Goal: Find contact information: Find contact information

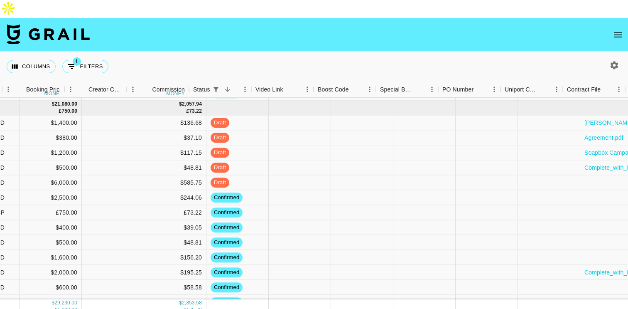
scroll to position [173, 555]
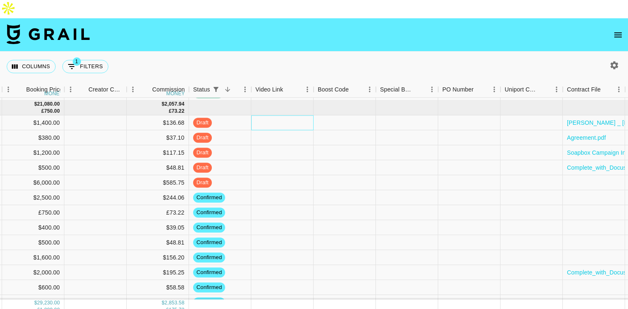
click at [267, 115] on div at bounding box center [282, 122] width 62 height 15
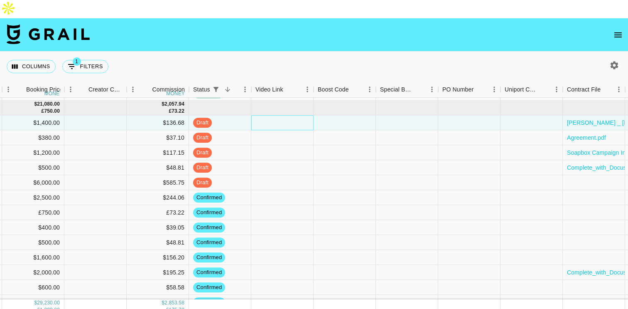
click at [267, 115] on div at bounding box center [282, 122] width 62 height 15
type input "https://www.tiktok.com/@noelledenae/video/7541543819695721759?is_from_webapp=1&…"
click at [341, 130] on div at bounding box center [345, 137] width 62 height 15
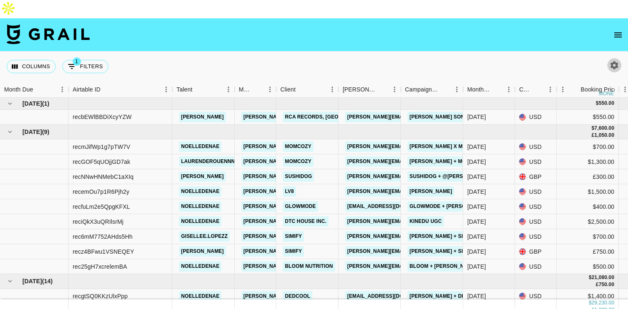
click at [611, 61] on icon "button" at bounding box center [615, 65] width 8 height 8
select select "[DATE]"
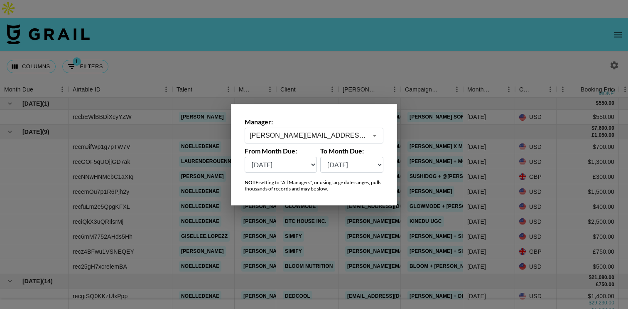
click at [361, 134] on input "[PERSON_NAME][EMAIL_ADDRESS][DOMAIN_NAME]" at bounding box center [309, 135] width 118 height 10
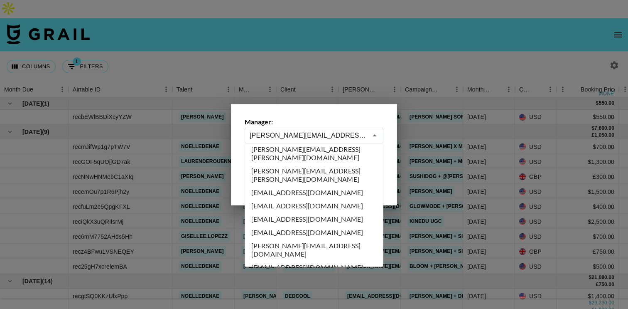
scroll to position [2955, 0]
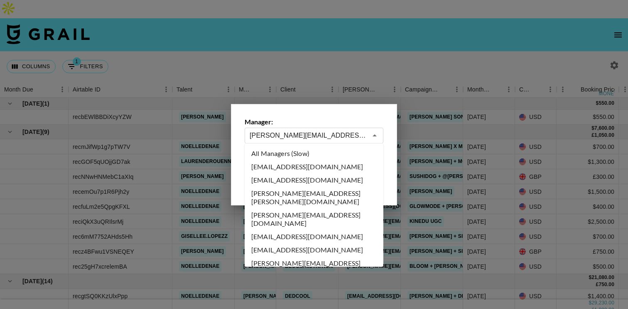
click at [366, 137] on input "[PERSON_NAME][EMAIL_ADDRESS][DOMAIN_NAME]" at bounding box center [309, 135] width 118 height 10
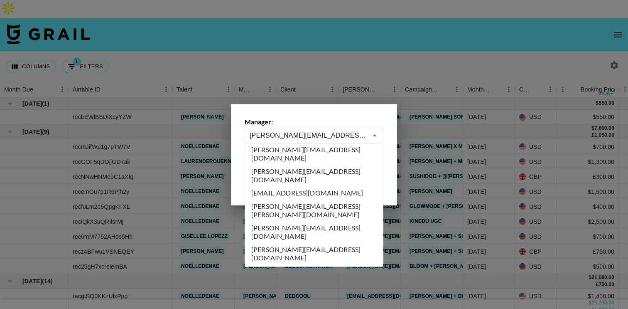
scroll to position [2816, 0]
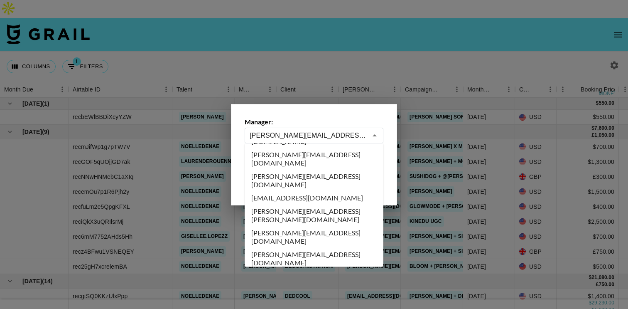
type input "[PERSON_NAME][EMAIL_ADDRESS][DOMAIN_NAME]"
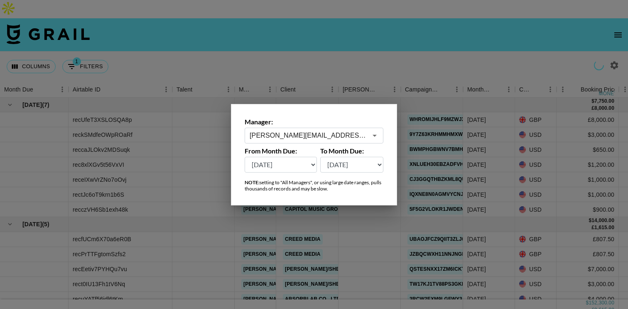
click at [318, 29] on div at bounding box center [314, 154] width 628 height 309
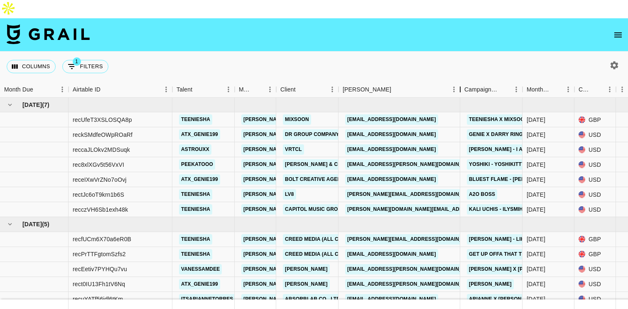
drag, startPoint x: 401, startPoint y: 69, endPoint x: 461, endPoint y: 76, distance: 60.2
click at [461, 81] on div "Booker" at bounding box center [460, 89] width 10 height 16
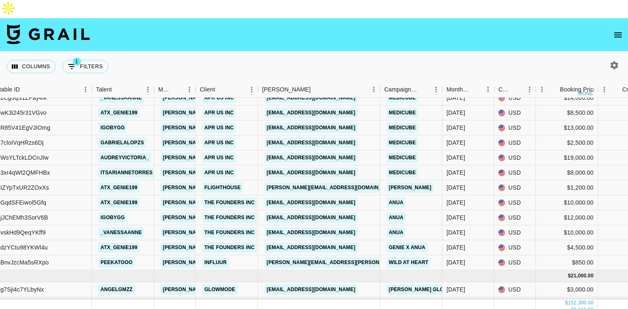
scroll to position [271, 81]
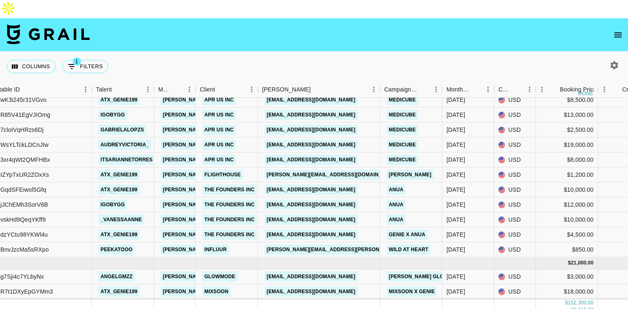
click at [618, 61] on icon "button" at bounding box center [615, 65] width 8 height 8
select select "[DATE]"
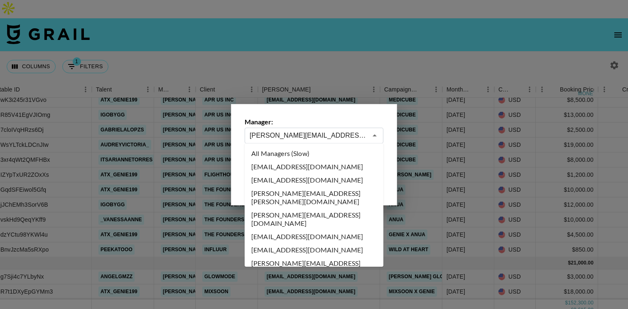
click at [338, 135] on input "[PERSON_NAME][EMAIL_ADDRESS][DOMAIN_NAME]" at bounding box center [309, 135] width 118 height 10
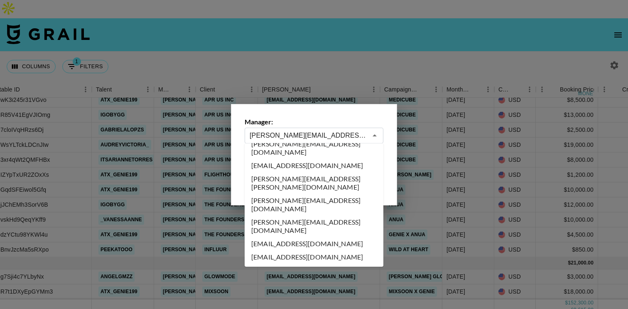
scroll to position [2852, 0]
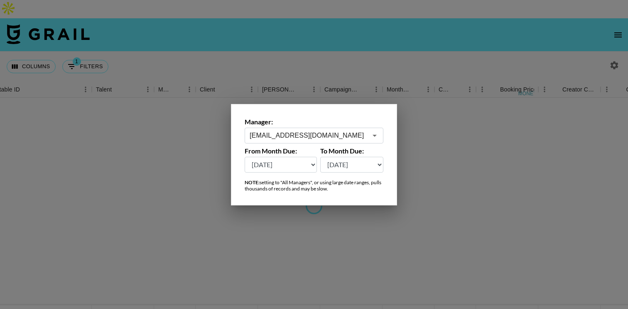
scroll to position [0, 81]
click at [335, 135] on input "[EMAIL_ADDRESS][DOMAIN_NAME]" at bounding box center [309, 135] width 118 height 10
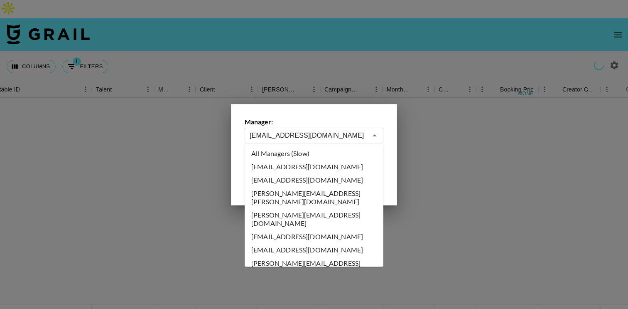
click at [354, 130] on input "[EMAIL_ADDRESS][DOMAIN_NAME]" at bounding box center [309, 135] width 118 height 10
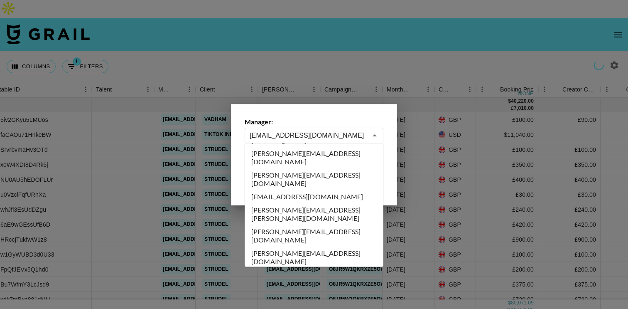
scroll to position [2878, 0]
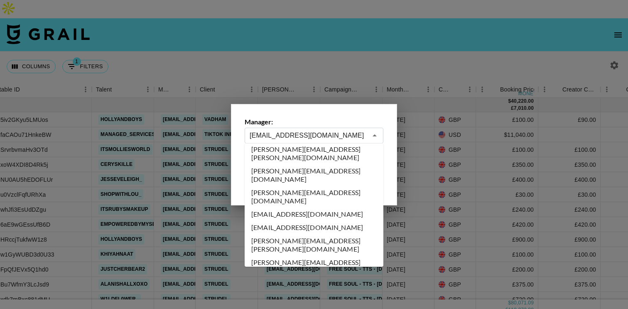
type input "[EMAIL_ADDRESS][DOMAIN_NAME]"
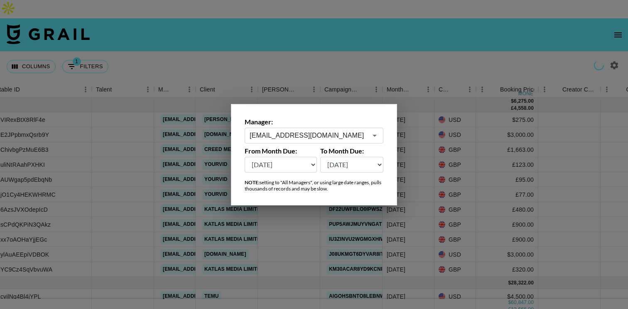
click at [373, 38] on div at bounding box center [314, 154] width 628 height 309
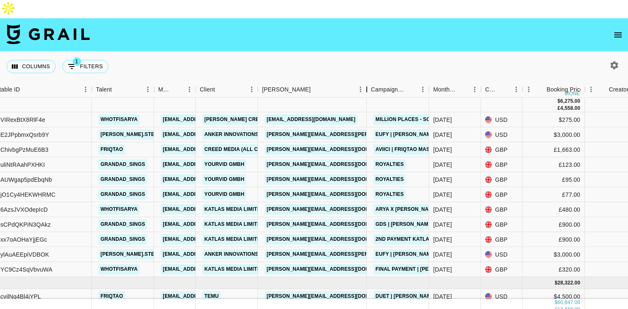
drag, startPoint x: 320, startPoint y: 74, endPoint x: 366, endPoint y: 83, distance: 47.0
click at [366, 84] on div "Month Due Airtable ID Talent Manager Client [PERSON_NAME] Campaign (Type) Month…" at bounding box center [314, 197] width 628 height 232
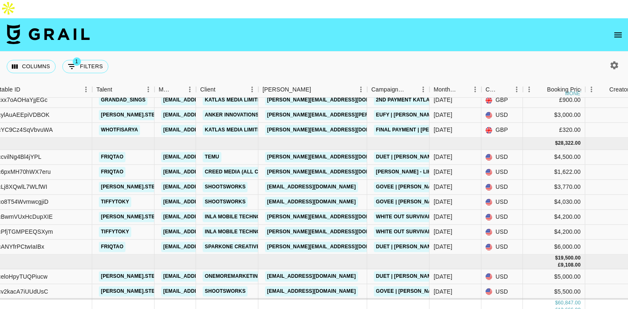
scroll to position [140, 80]
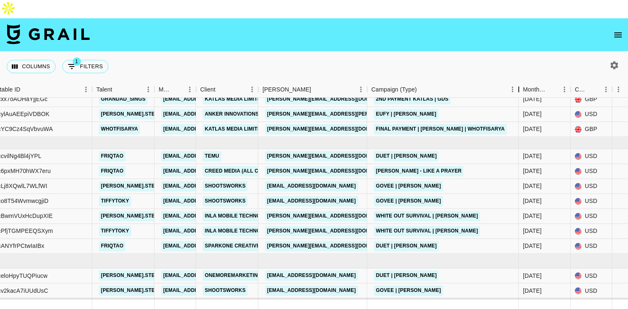
drag, startPoint x: 430, startPoint y: 73, endPoint x: 519, endPoint y: 79, distance: 89.5
click at [519, 81] on div "Campaign (Type)" at bounding box center [519, 89] width 10 height 16
copy link "[PERSON_NAME][EMAIL_ADDRESS][DOMAIN_NAME]"
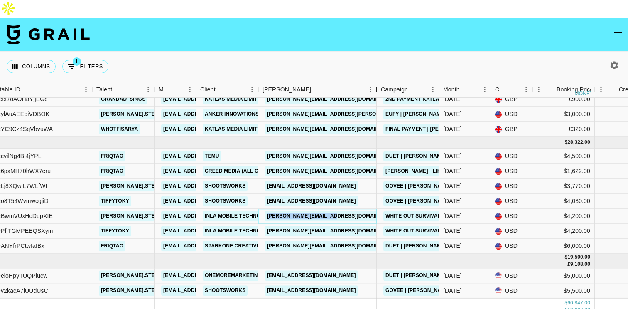
drag, startPoint x: 323, startPoint y: 70, endPoint x: 379, endPoint y: 72, distance: 56.1
click at [379, 81] on div "Booker" at bounding box center [377, 89] width 10 height 16
copy link "[PERSON_NAME][EMAIL_ADDRESS][DOMAIN_NAME]"
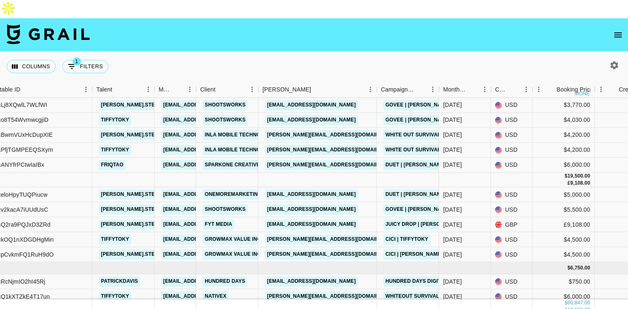
scroll to position [226, 80]
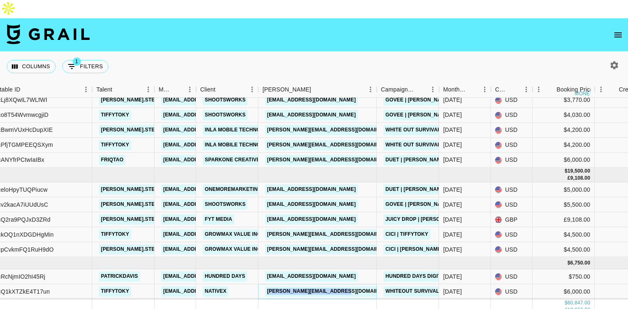
copy link "[PERSON_NAME][EMAIL_ADDRESS][DOMAIN_NAME]"
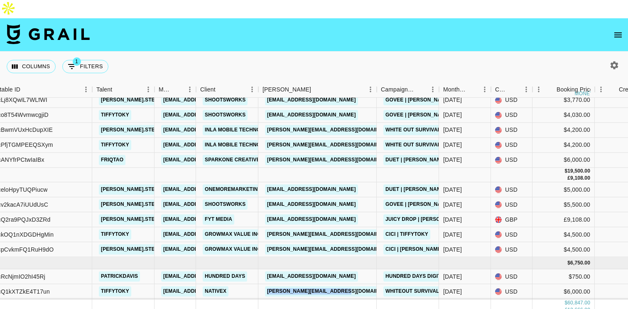
click at [615, 61] on icon "button" at bounding box center [615, 65] width 8 height 8
select select "[DATE]"
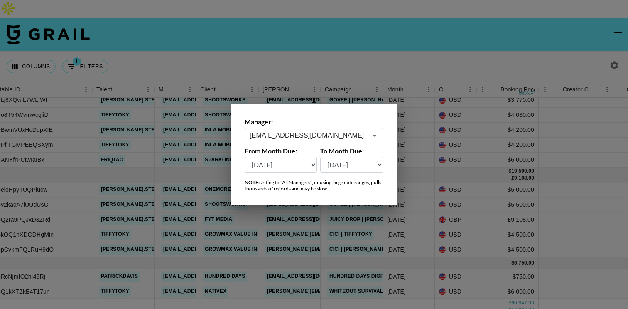
click at [334, 138] on input "[EMAIL_ADDRESS][DOMAIN_NAME]" at bounding box center [309, 135] width 118 height 10
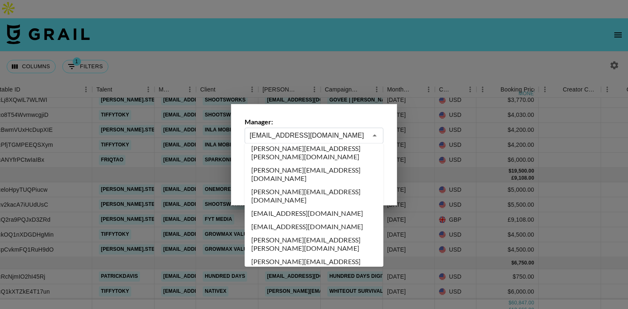
scroll to position [2881, 0]
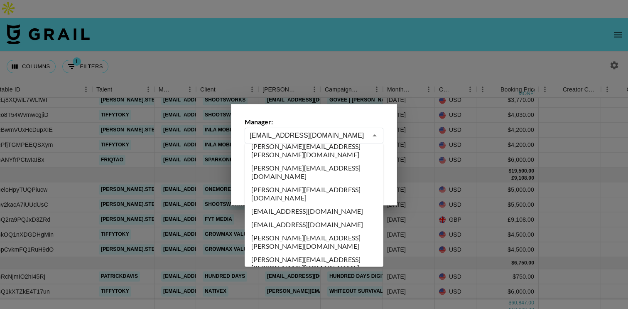
type input "[PERSON_NAME][EMAIL_ADDRESS][PERSON_NAME][DOMAIN_NAME]"
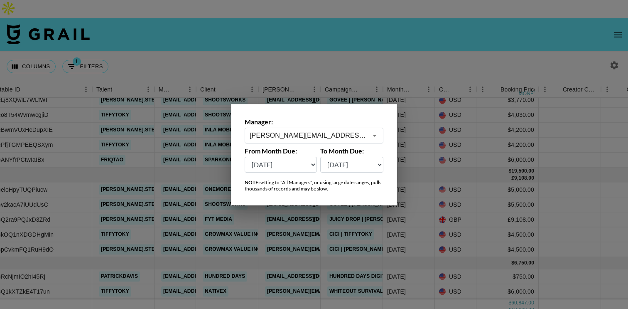
scroll to position [0, 80]
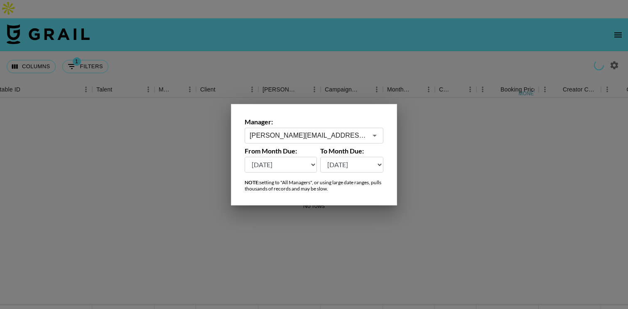
click at [290, 55] on div at bounding box center [314, 154] width 628 height 309
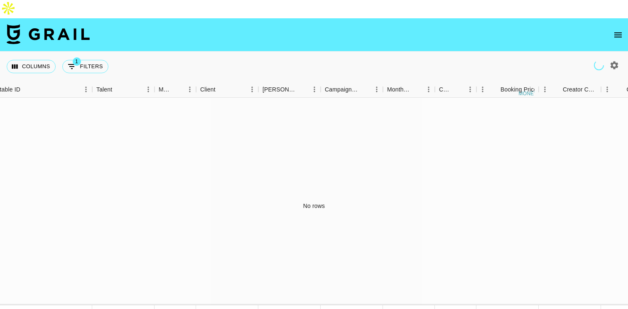
click at [610, 60] on icon "button" at bounding box center [614, 65] width 10 height 10
select select "[DATE]"
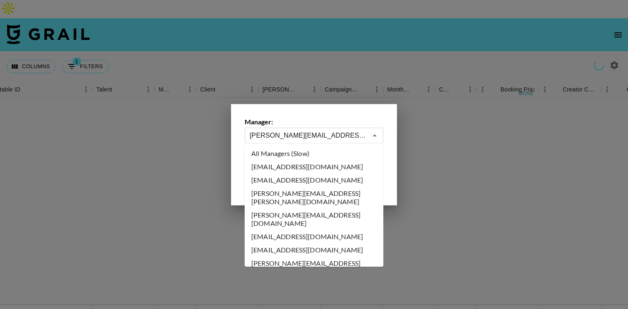
click at [328, 139] on input "[PERSON_NAME][EMAIL_ADDRESS][PERSON_NAME][DOMAIN_NAME]" at bounding box center [309, 135] width 118 height 10
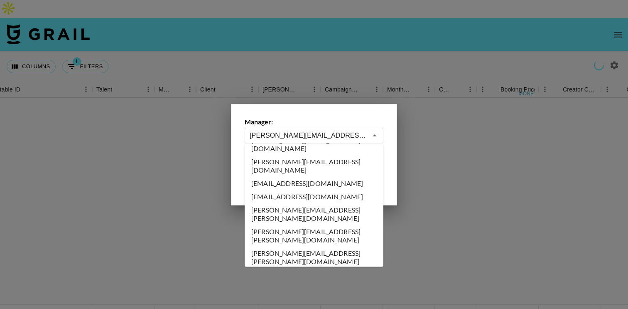
scroll to position [2911, 0]
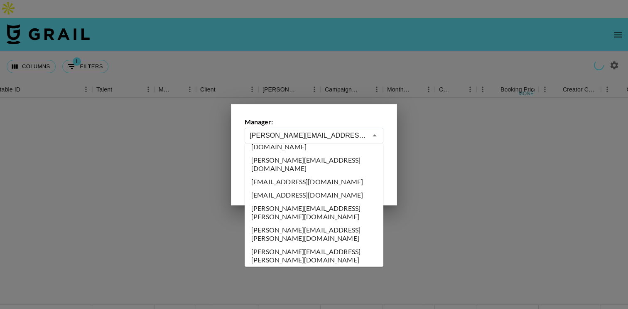
type input "[EMAIL_ADDRESS][PERSON_NAME][DOMAIN_NAME]"
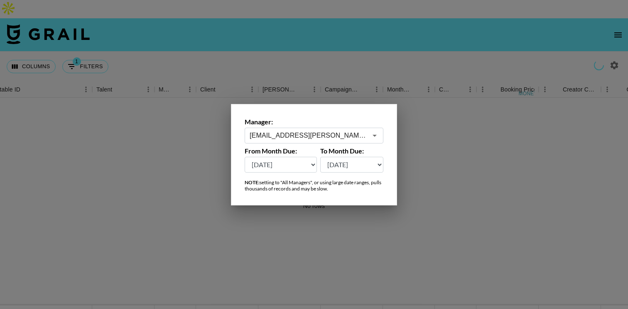
click at [336, 49] on div at bounding box center [314, 154] width 628 height 309
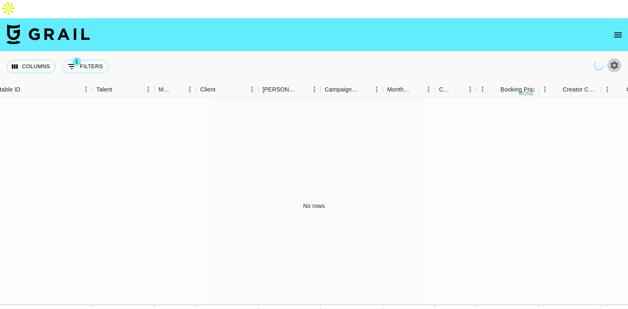
click at [617, 61] on icon "button" at bounding box center [615, 65] width 8 height 8
select select "[DATE]"
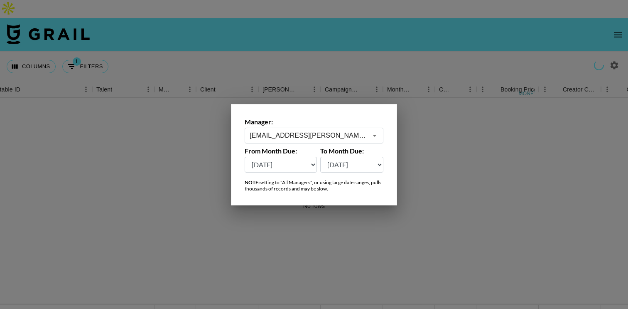
click at [295, 131] on input "[EMAIL_ADDRESS][PERSON_NAME][DOMAIN_NAME]" at bounding box center [309, 135] width 118 height 10
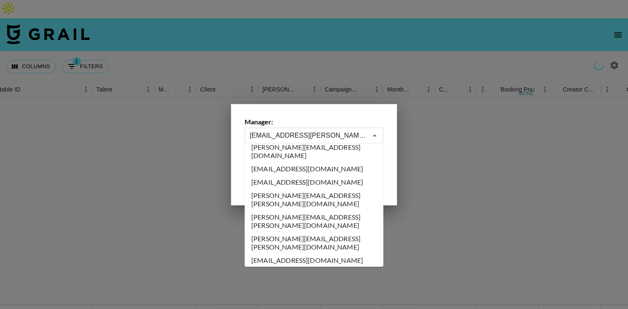
scroll to position [2929, 0]
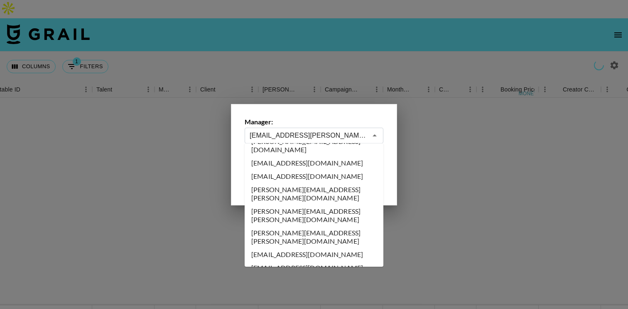
type input "[EMAIL_ADDRESS][DOMAIN_NAME]"
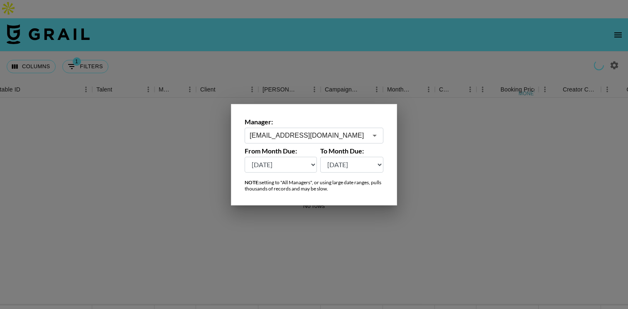
click at [306, 54] on div at bounding box center [314, 154] width 628 height 309
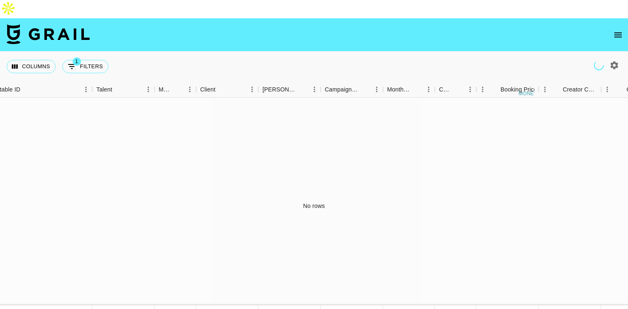
click at [612, 61] on icon "button" at bounding box center [615, 65] width 8 height 8
select select "[DATE]"
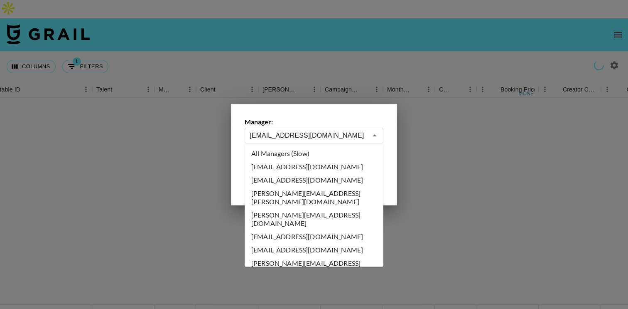
click at [305, 137] on input "[EMAIL_ADDRESS][DOMAIN_NAME]" at bounding box center [309, 135] width 118 height 10
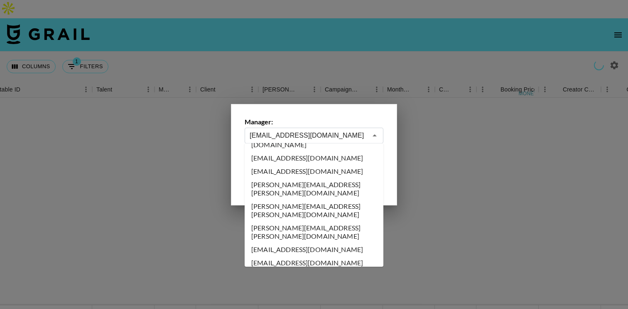
scroll to position [2935, 0]
type input "[EMAIL_ADDRESS][DOMAIN_NAME]"
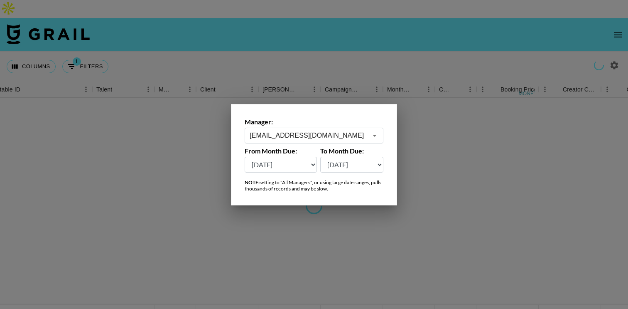
click at [313, 47] on div at bounding box center [314, 154] width 628 height 309
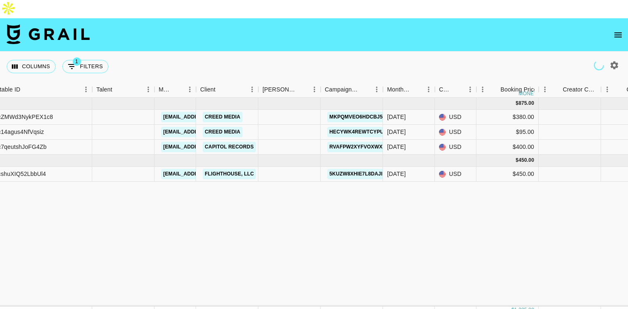
click at [325, 52] on div "Columns 1 Filters + Booking" at bounding box center [314, 67] width 628 height 30
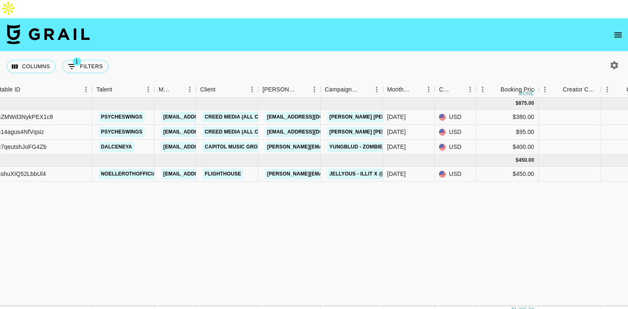
click at [614, 60] on icon "button" at bounding box center [614, 65] width 10 height 10
select select "[DATE]"
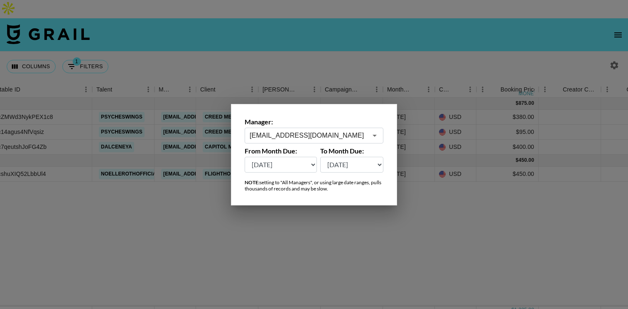
click at [354, 130] on div "[EMAIL_ADDRESS][DOMAIN_NAME] ​" at bounding box center [314, 136] width 139 height 16
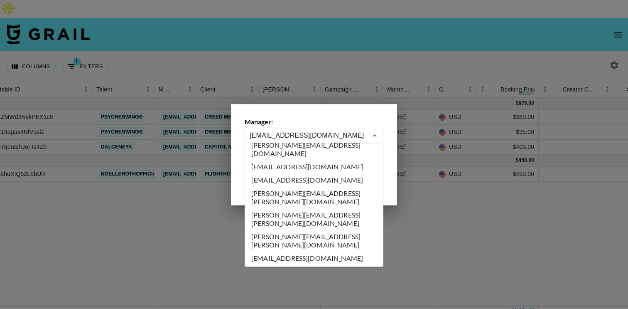
scroll to position [2933, 0]
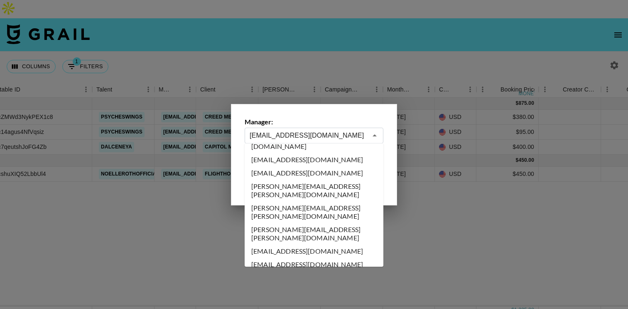
type input "[EMAIL_ADDRESS][PERSON_NAME][DOMAIN_NAME]"
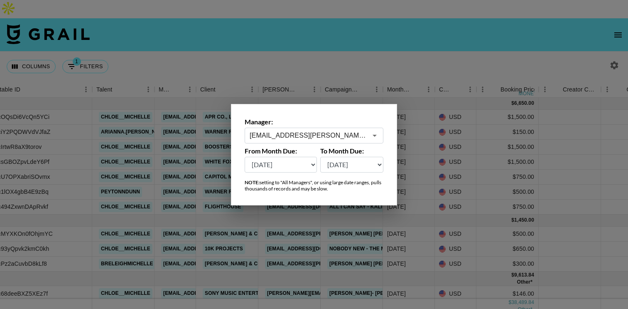
click at [342, 51] on div at bounding box center [314, 154] width 628 height 309
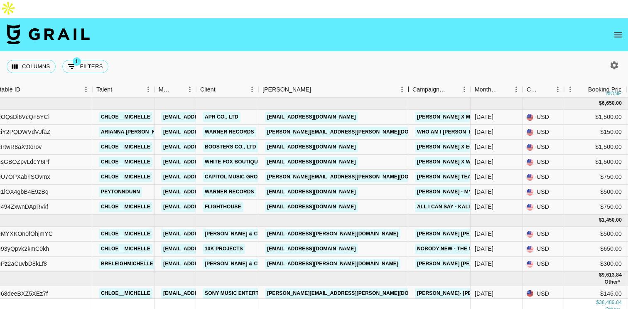
drag, startPoint x: 356, startPoint y: 75, endPoint x: 407, endPoint y: 76, distance: 51.1
click at [407, 81] on div "Booker" at bounding box center [408, 89] width 10 height 16
copy link "[EMAIL_ADDRESS][DOMAIN_NAME]"
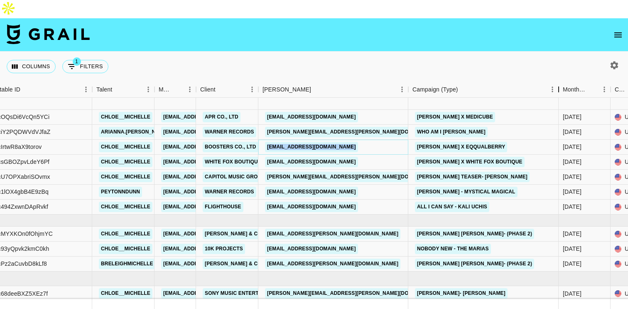
drag, startPoint x: 468, startPoint y: 74, endPoint x: 555, endPoint y: 81, distance: 87.5
click at [555, 81] on div "Month Due Airtable ID Talent Manager Client [PERSON_NAME] Campaign (Type) Month…" at bounding box center [314, 197] width 628 height 232
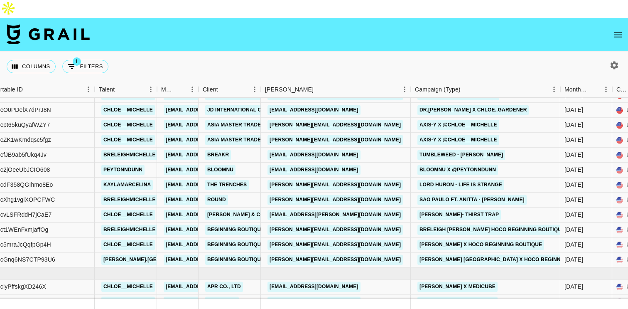
scroll to position [449, 77]
copy link "[EMAIL_ADDRESS][DOMAIN_NAME]"
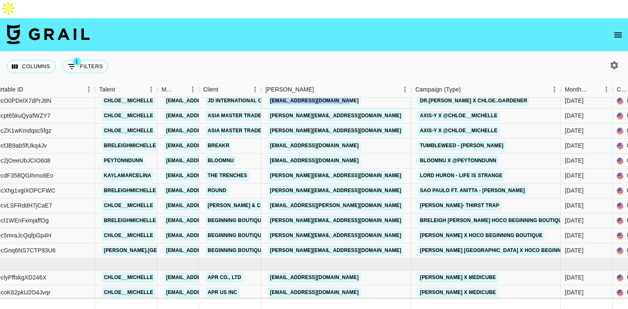
scroll to position [459, 77]
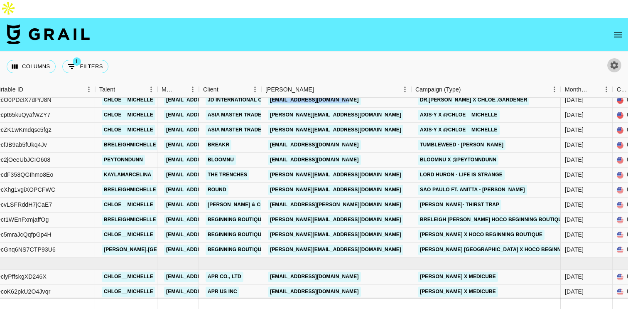
click at [614, 60] on icon "button" at bounding box center [614, 65] width 10 height 10
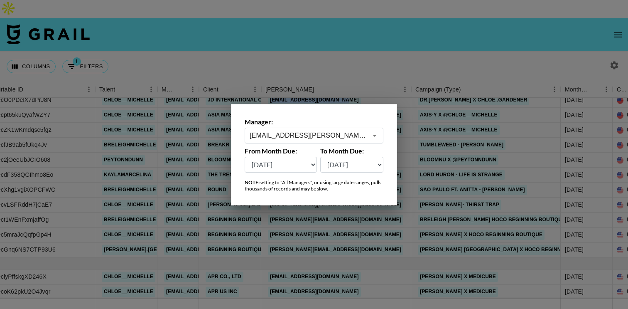
click at [290, 165] on select "[DATE] [DATE] '[DATE] May '[DATE] Mar '[DATE] Jan '[DATE] Nov '[DATE] Sep '[DAT…" at bounding box center [281, 165] width 72 height 16
select select "[DATE]"
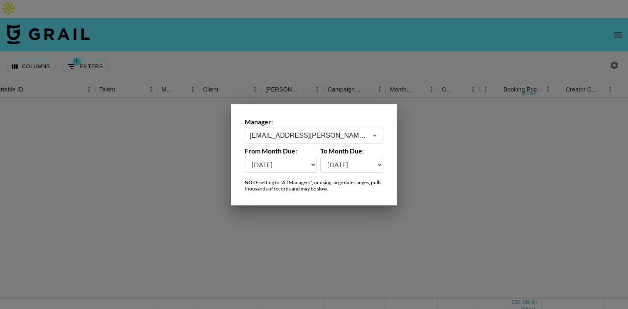
scroll to position [0, 77]
click at [373, 163] on select "[DATE] [DATE] '[DATE] May '[DATE] Mar '[DATE] Jan '[DATE] Nov '[DATE] Sep '[DAT…" at bounding box center [352, 165] width 64 height 16
click at [377, 165] on select "[DATE] [DATE] '[DATE] May '[DATE] Mar '[DATE] Jan '[DATE] Nov '[DATE] Sep '[DAT…" at bounding box center [352, 165] width 64 height 16
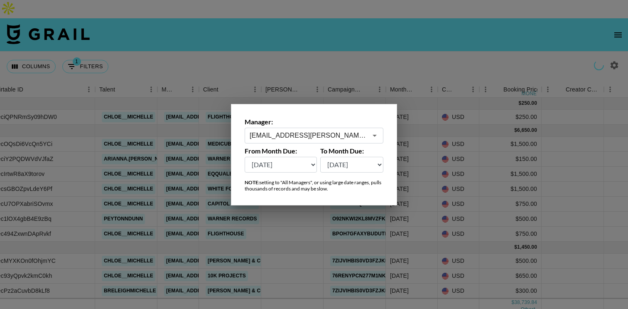
click at [374, 162] on select "[DATE] [DATE] '[DATE] May '[DATE] Mar '[DATE] Jan '[DATE] Nov '[DATE] Sep '[DAT…" at bounding box center [352, 165] width 64 height 16
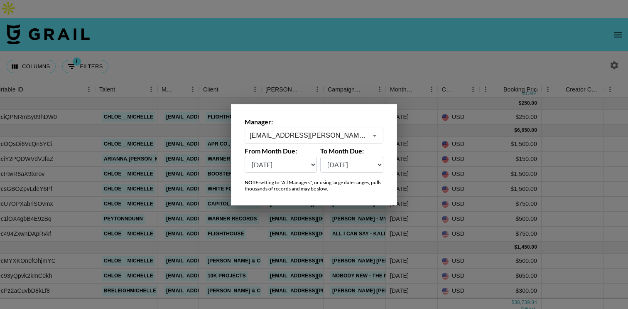
select select "[DATE]"
click at [368, 37] on div at bounding box center [314, 154] width 628 height 309
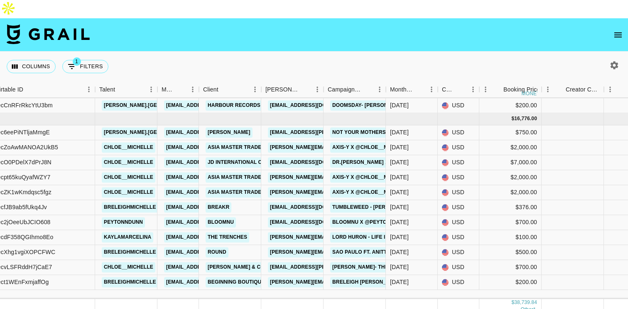
scroll to position [486, 77]
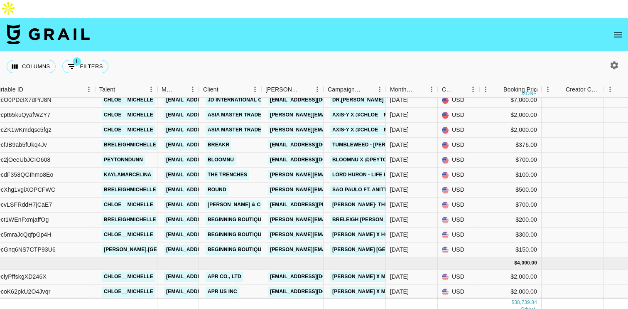
click at [614, 61] on icon "button" at bounding box center [615, 65] width 8 height 8
select select "[DATE]"
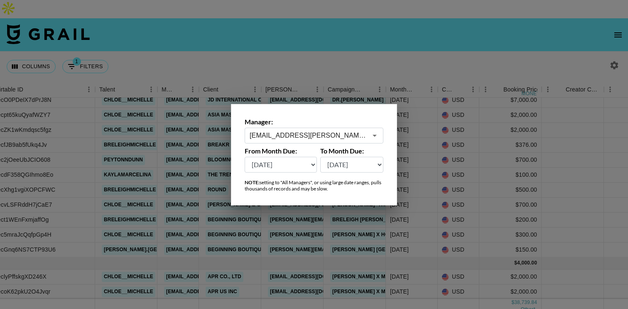
click at [357, 139] on input "[EMAIL_ADDRESS][PERSON_NAME][DOMAIN_NAME]" at bounding box center [309, 135] width 118 height 10
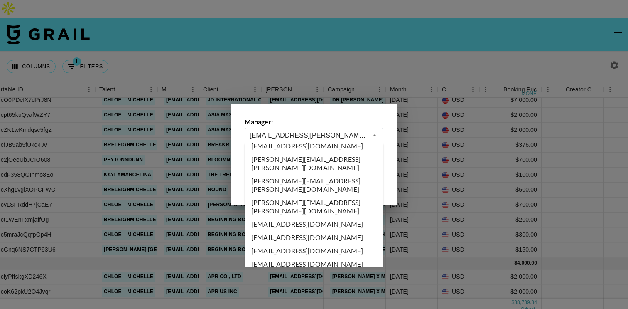
scroll to position [2962, 0]
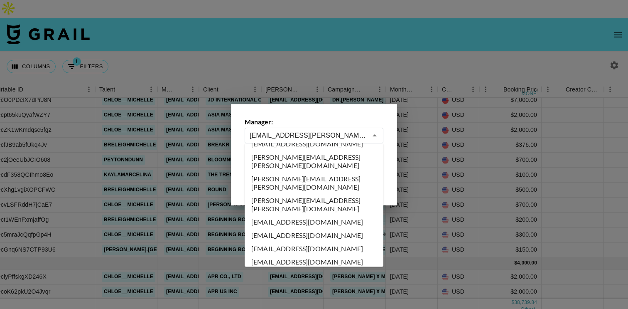
type input "[PERSON_NAME][EMAIL_ADDRESS][DOMAIN_NAME]"
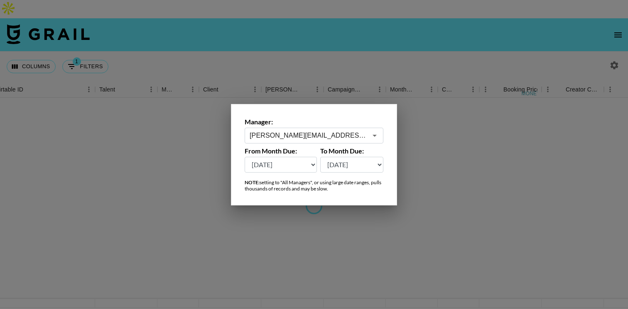
scroll to position [0, 77]
click at [296, 40] on div at bounding box center [314, 154] width 628 height 309
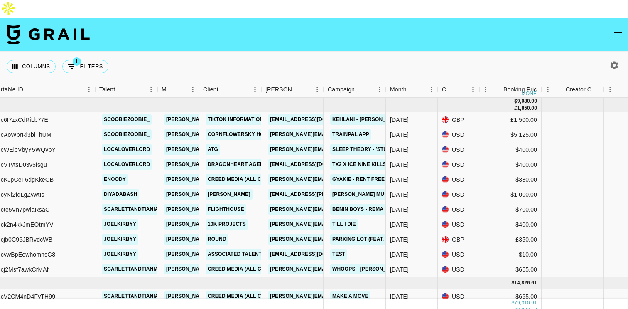
click at [616, 60] on icon "button" at bounding box center [614, 65] width 10 height 10
select select "[DATE]"
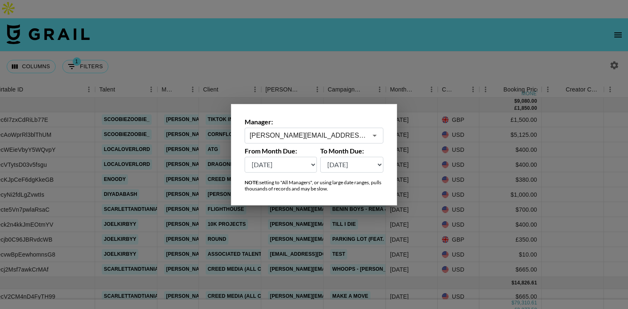
click at [336, 131] on input "[PERSON_NAME][EMAIL_ADDRESS][DOMAIN_NAME]" at bounding box center [309, 135] width 118 height 10
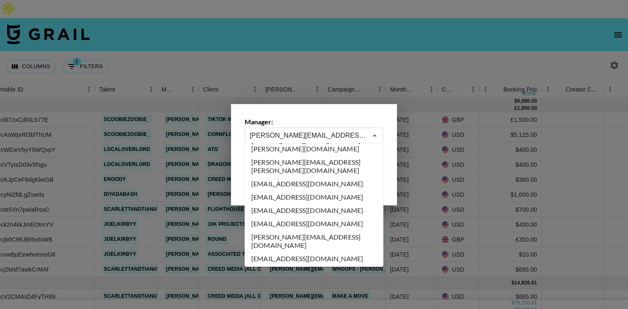
scroll to position [3001, 0]
type input "[EMAIL_ADDRESS][DOMAIN_NAME]"
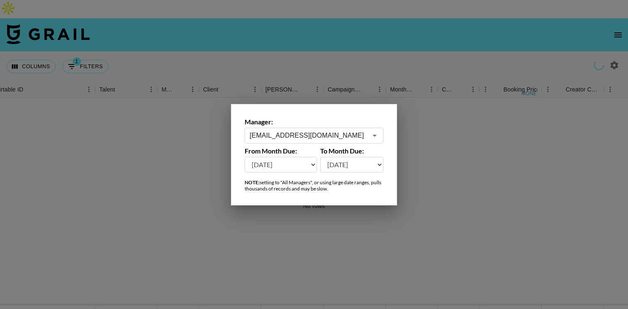
click at [346, 59] on div at bounding box center [314, 154] width 628 height 309
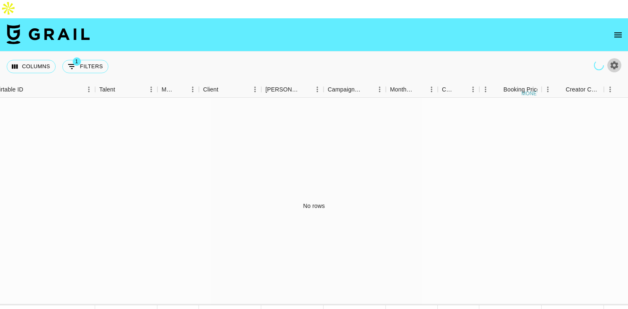
click at [611, 61] on icon "button" at bounding box center [615, 65] width 8 height 8
select select "[DATE]"
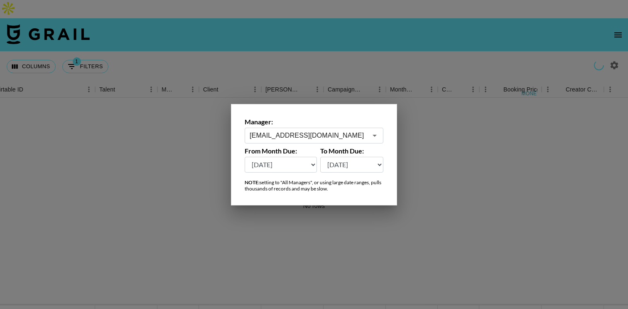
click at [344, 133] on input "[EMAIL_ADDRESS][DOMAIN_NAME]" at bounding box center [309, 135] width 118 height 10
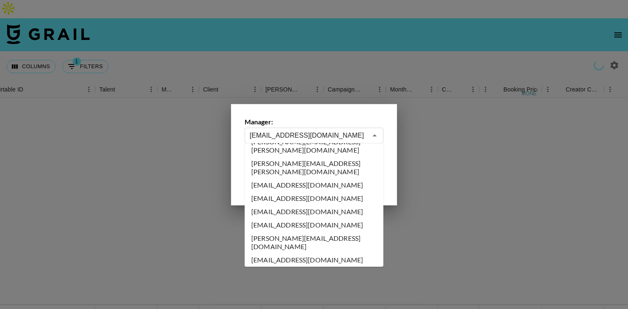
scroll to position [3004, 0]
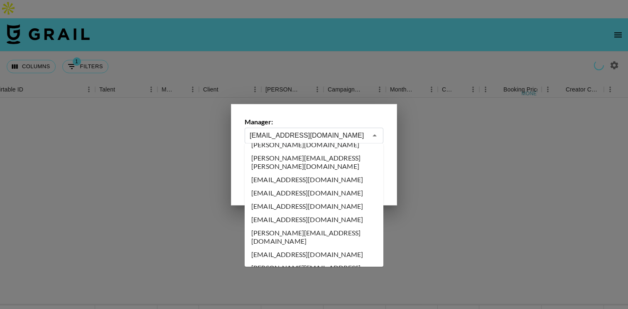
type input "[EMAIL_ADDRESS][DOMAIN_NAME]"
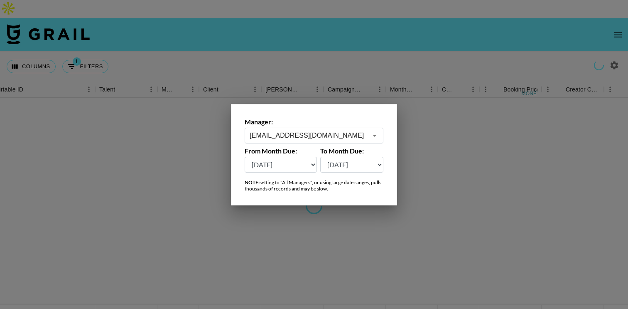
click at [349, 54] on div at bounding box center [314, 154] width 628 height 309
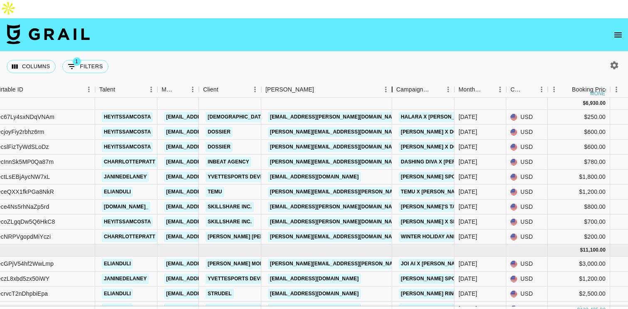
drag, startPoint x: 326, startPoint y: 74, endPoint x: 394, endPoint y: 80, distance: 68.8
click at [394, 81] on div "Month Due Airtable ID Talent Manager Client [PERSON_NAME] Campaign (Type) Month…" at bounding box center [314, 197] width 628 height 232
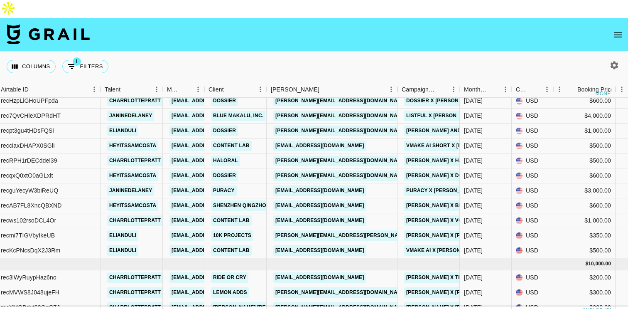
scroll to position [301, 72]
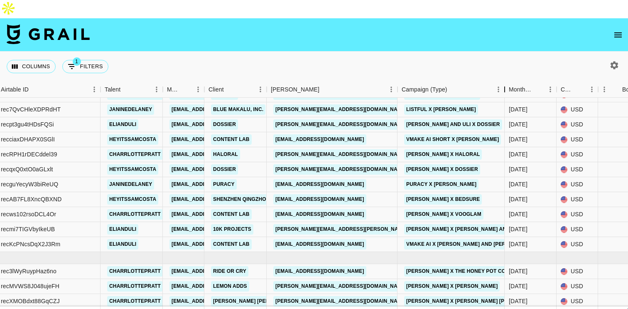
drag, startPoint x: 459, startPoint y: 74, endPoint x: 509, endPoint y: 76, distance: 49.9
click at [509, 81] on div "Campaign (Type)" at bounding box center [505, 89] width 10 height 16
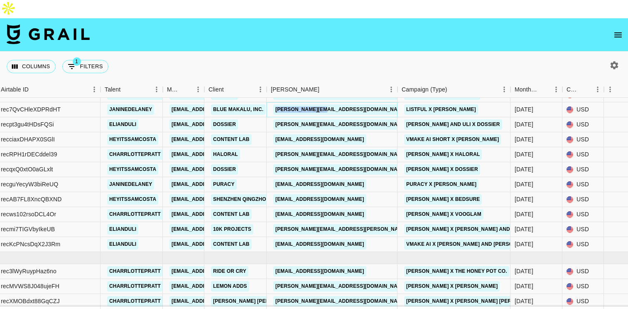
copy link "[PERSON_NAME][EMAIL_ADDRESS][DOMAIN_NAME]"
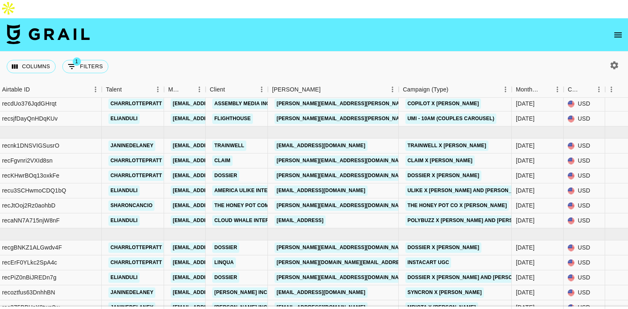
scroll to position [852, 71]
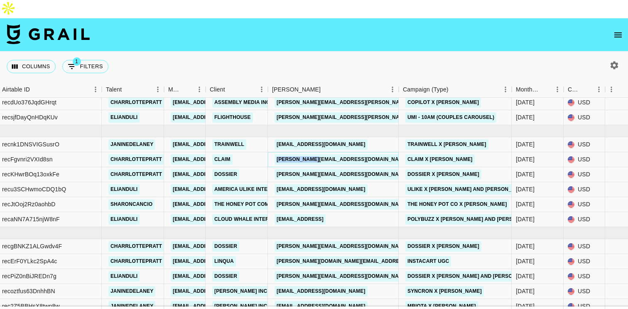
copy link "[PERSON_NAME][EMAIL_ADDRESS][DOMAIN_NAME]"
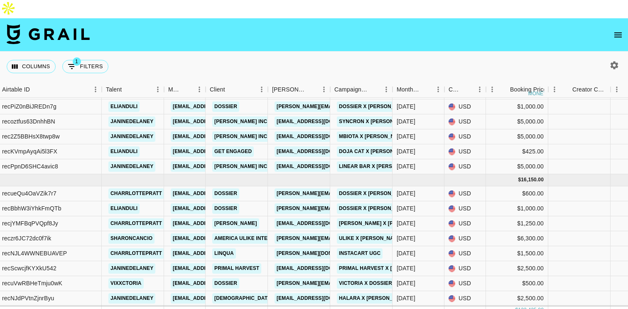
scroll to position [1026, 71]
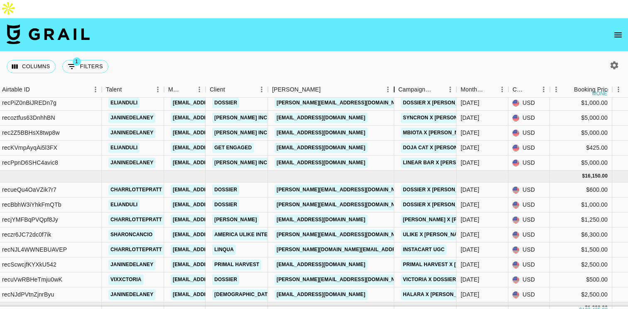
drag, startPoint x: 331, startPoint y: 71, endPoint x: 395, endPoint y: 80, distance: 64.6
click at [395, 81] on div "Month Due Airtable ID Talent Manager Client [PERSON_NAME] Campaign (Type) Month…" at bounding box center [314, 197] width 628 height 232
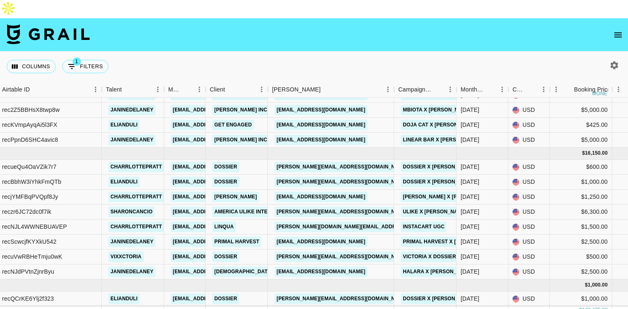
click at [612, 61] on icon "button" at bounding box center [615, 65] width 8 height 8
select select "[DATE]"
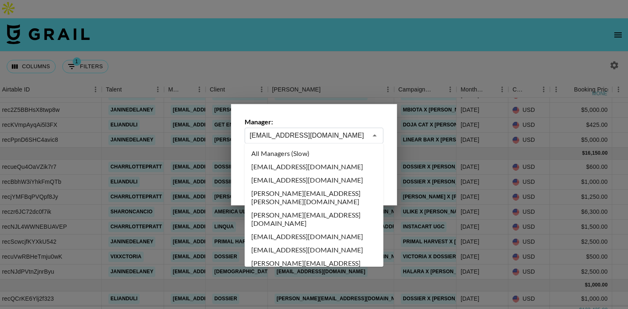
click at [340, 133] on input "[EMAIL_ADDRESS][DOMAIN_NAME]" at bounding box center [309, 135] width 118 height 10
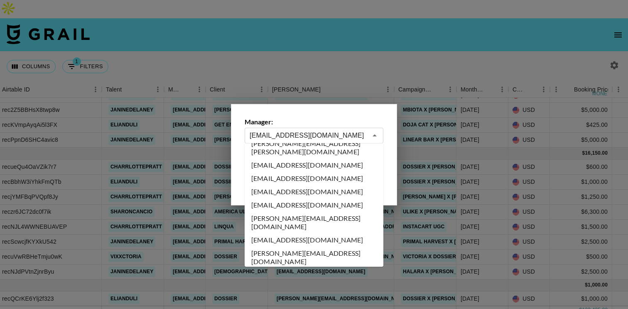
scroll to position [3019, 0]
type input "[PERSON_NAME][EMAIL_ADDRESS][DOMAIN_NAME]"
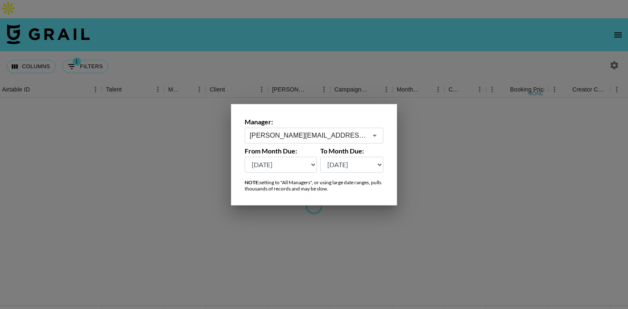
scroll to position [0, 71]
click at [302, 43] on div at bounding box center [314, 154] width 628 height 309
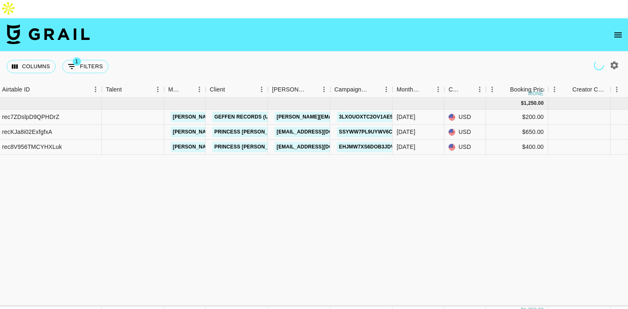
click at [321, 56] on div "Columns 1 Filters + Booking" at bounding box center [314, 67] width 628 height 30
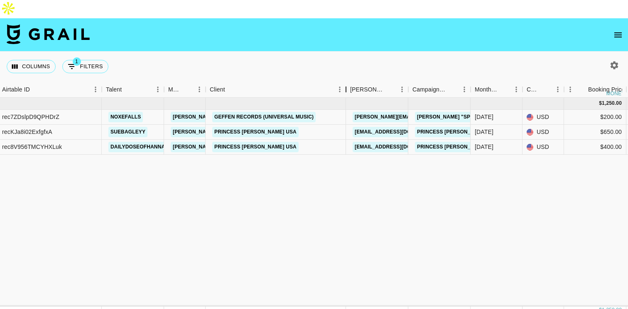
drag, startPoint x: 266, startPoint y: 69, endPoint x: 344, endPoint y: 69, distance: 78.1
click at [344, 81] on div "Client" at bounding box center [346, 89] width 10 height 16
click at [614, 61] on icon "button" at bounding box center [615, 65] width 8 height 8
select select "[DATE]"
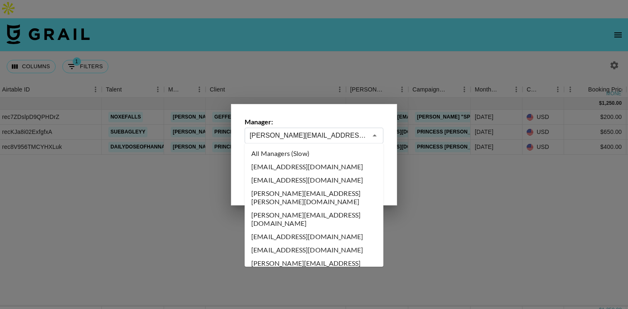
click at [349, 134] on input "[PERSON_NAME][EMAIL_ADDRESS][DOMAIN_NAME]" at bounding box center [309, 135] width 118 height 10
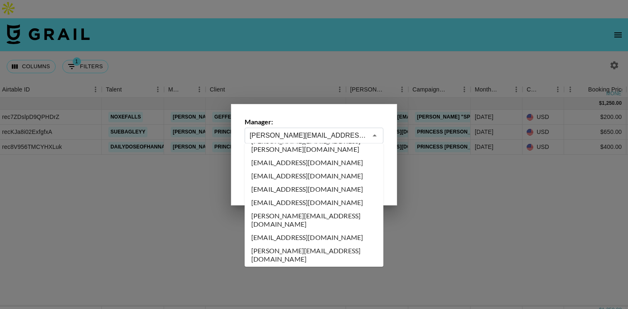
scroll to position [3038, 0]
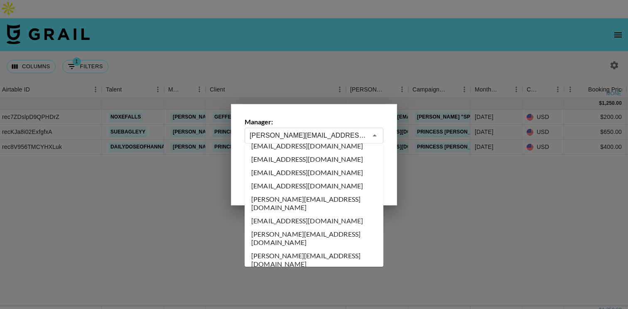
type input "[PERSON_NAME][EMAIL_ADDRESS][DOMAIN_NAME]"
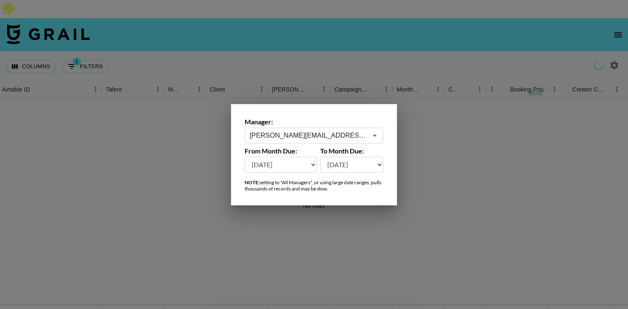
click at [347, 55] on div at bounding box center [314, 154] width 628 height 309
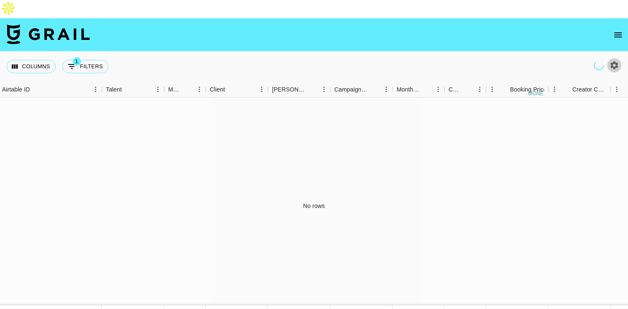
click at [612, 61] on icon "button" at bounding box center [615, 65] width 8 height 8
select select "[DATE]"
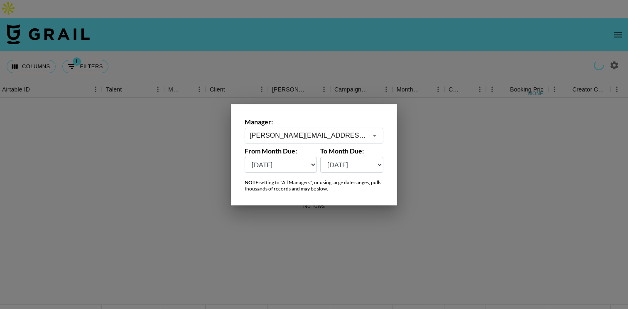
click at [351, 137] on input "[PERSON_NAME][EMAIL_ADDRESS][DOMAIN_NAME]" at bounding box center [309, 135] width 118 height 10
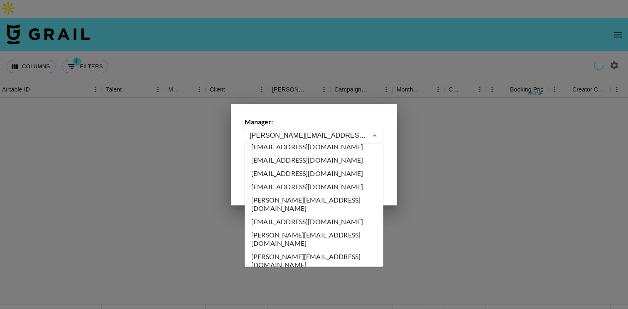
scroll to position [3044, 0]
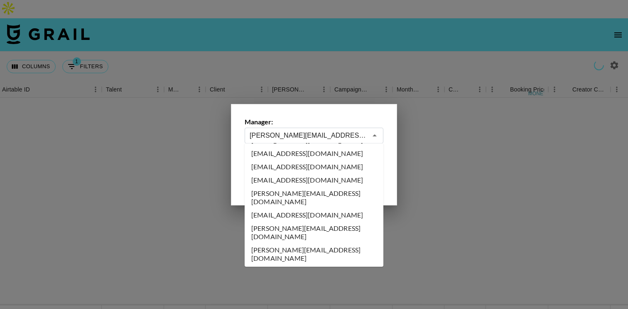
type input "[EMAIL_ADDRESS][PERSON_NAME][DOMAIN_NAME]"
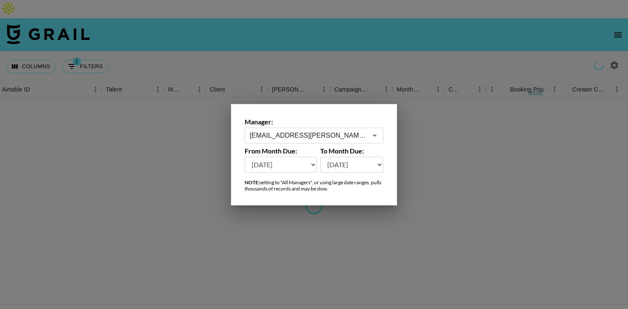
click at [336, 44] on div at bounding box center [314, 154] width 628 height 309
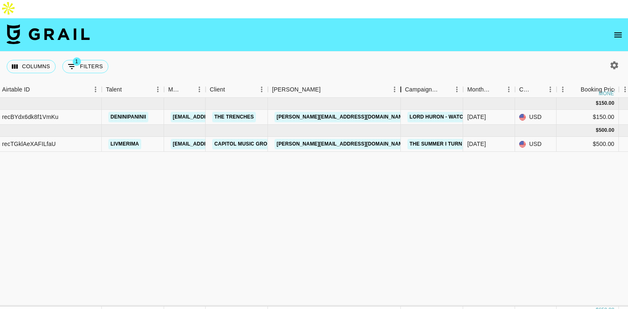
drag, startPoint x: 329, startPoint y: 69, endPoint x: 400, endPoint y: 70, distance: 70.6
click at [400, 81] on div "Booker" at bounding box center [401, 89] width 10 height 16
click at [615, 60] on icon "button" at bounding box center [614, 65] width 10 height 10
select select "[DATE]"
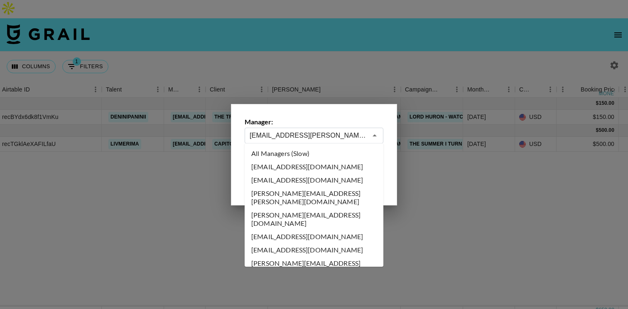
click at [357, 139] on input "[EMAIL_ADDRESS][PERSON_NAME][DOMAIN_NAME]" at bounding box center [309, 135] width 118 height 10
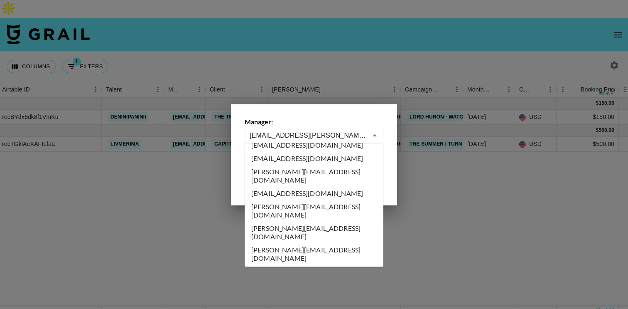
scroll to position [3073, 0]
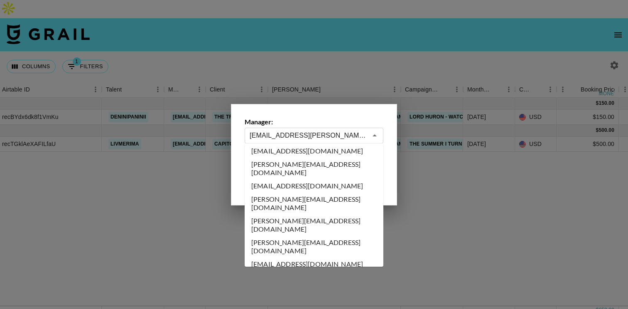
type input "[EMAIL_ADDRESS][PERSON_NAME][DOMAIN_NAME]"
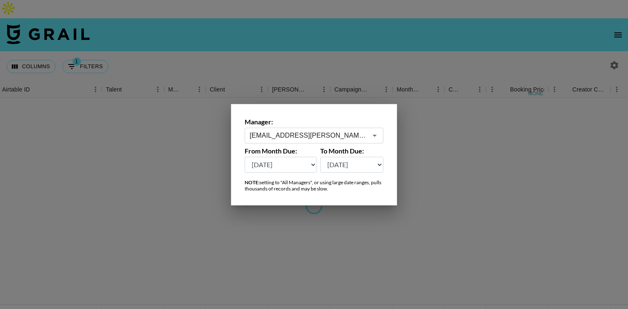
click at [344, 26] on div at bounding box center [314, 154] width 628 height 309
click at [344, 52] on div "Columns 1 Filters + Booking" at bounding box center [314, 67] width 628 height 30
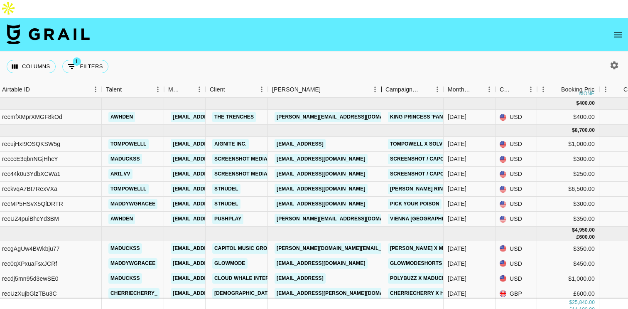
drag, startPoint x: 331, startPoint y: 76, endPoint x: 382, endPoint y: 76, distance: 51.1
click at [382, 81] on div "Booker" at bounding box center [381, 89] width 10 height 16
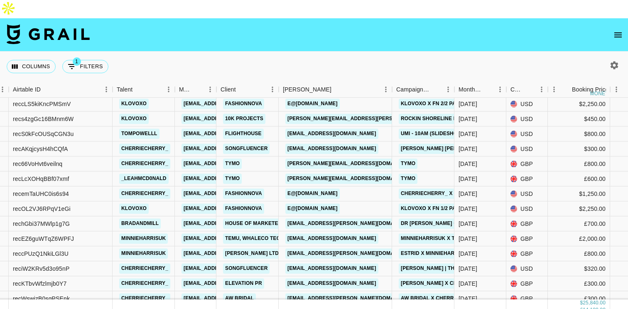
scroll to position [351, 60]
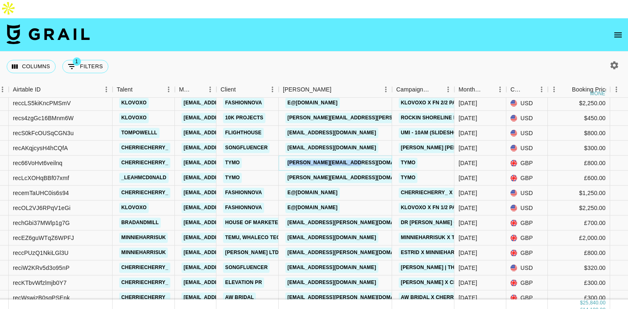
copy link "[PERSON_NAME][EMAIL_ADDRESS][DOMAIN_NAME]"
